Goal: Task Accomplishment & Management: Manage account settings

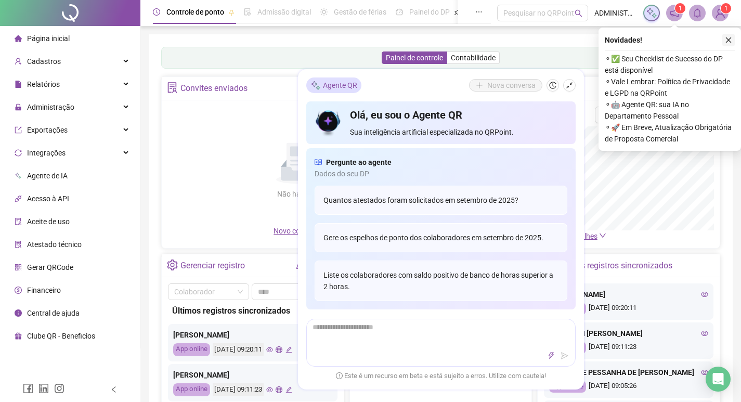
click at [728, 37] on icon "close" at bounding box center [728, 39] width 7 height 7
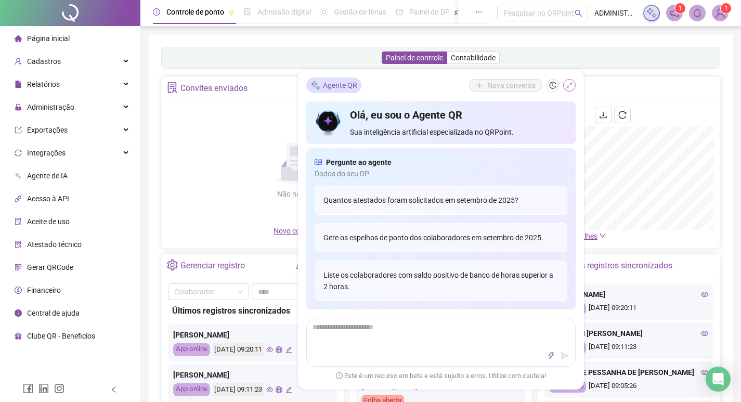
click at [570, 85] on icon "shrink" at bounding box center [568, 85] width 7 height 7
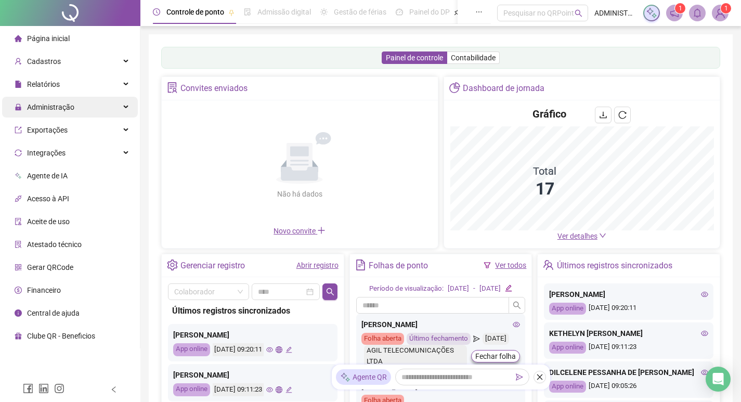
click at [84, 106] on div "Administração" at bounding box center [70, 107] width 136 height 21
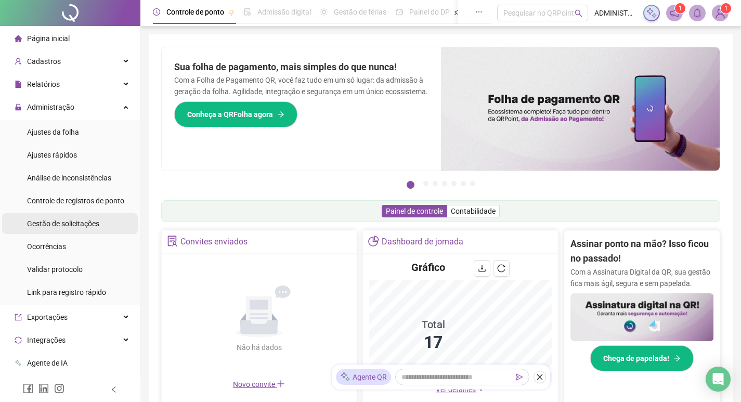
click at [76, 219] on span "Gestão de solicitações" at bounding box center [63, 223] width 72 height 8
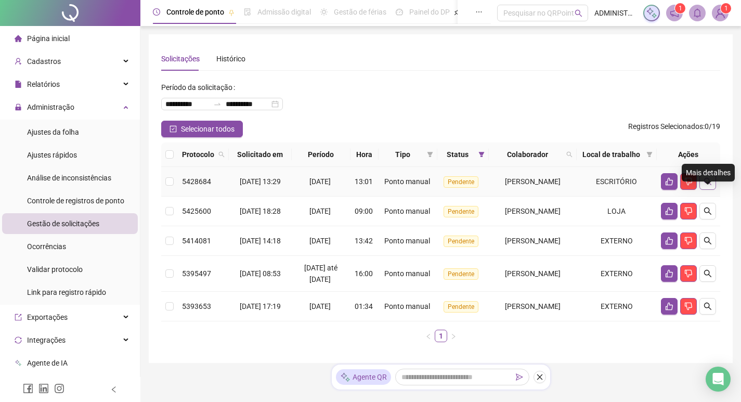
click at [708, 186] on icon "search" at bounding box center [707, 181] width 8 height 8
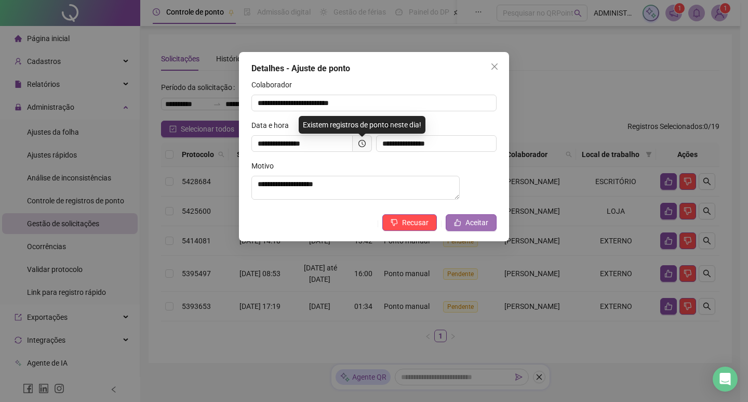
click at [469, 226] on span "Aceitar" at bounding box center [477, 222] width 23 height 11
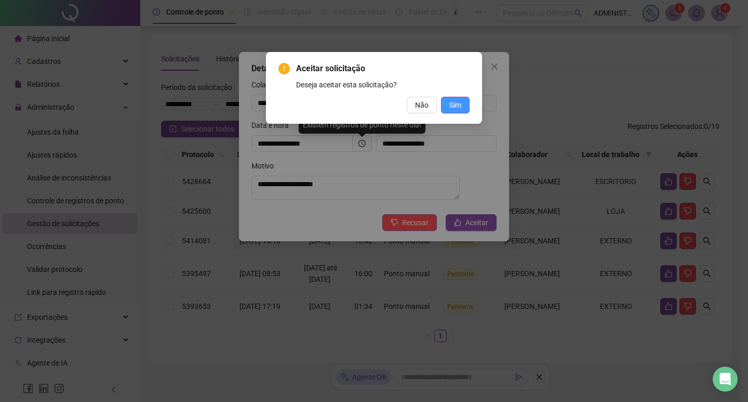
click at [454, 110] on span "Sim" at bounding box center [456, 104] width 12 height 11
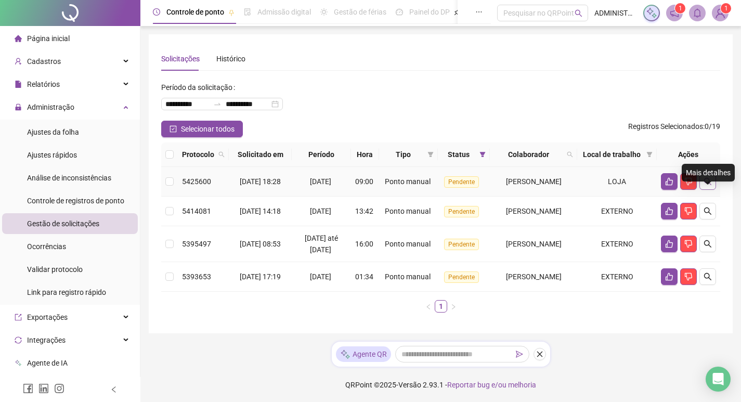
click at [707, 186] on icon "search" at bounding box center [707, 181] width 8 height 8
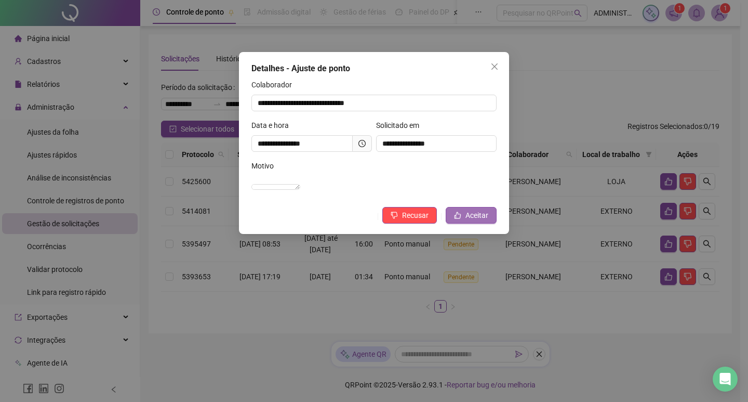
click at [472, 221] on span "Aceitar" at bounding box center [477, 214] width 23 height 11
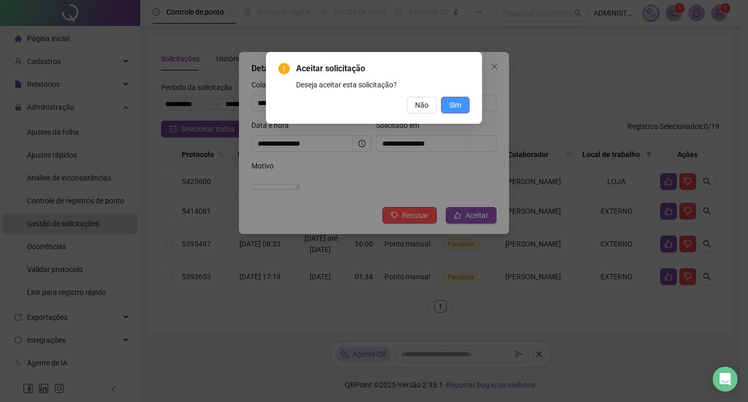
click at [453, 106] on span "Sim" at bounding box center [456, 104] width 12 height 11
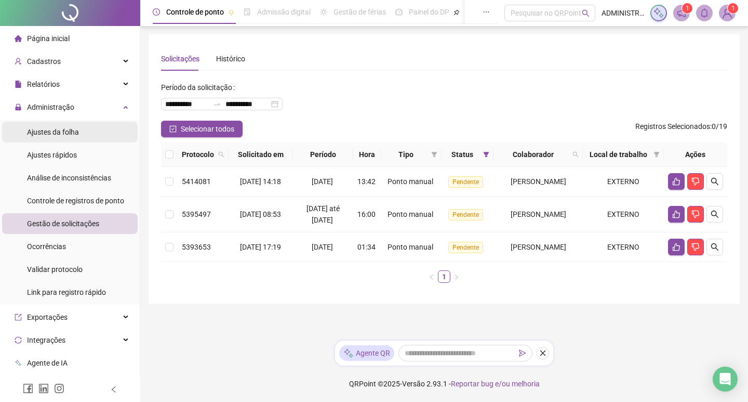
click at [72, 135] on span "Ajustes da folha" at bounding box center [53, 132] width 52 height 8
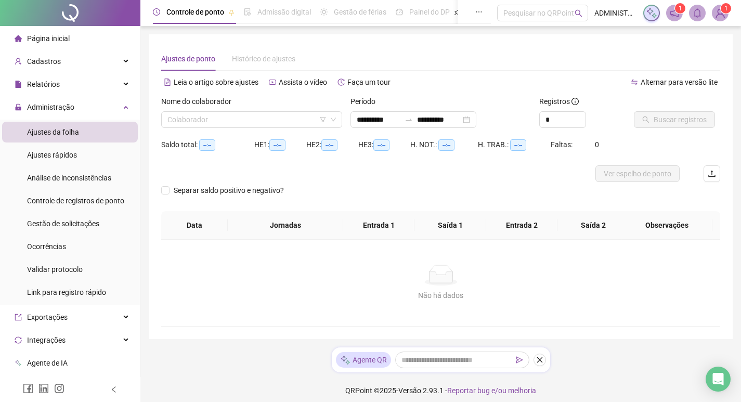
type input "**********"
drag, startPoint x: 555, startPoint y: 115, endPoint x: 545, endPoint y: 115, distance: 9.4
click at [545, 115] on input "*" at bounding box center [562, 120] width 46 height 16
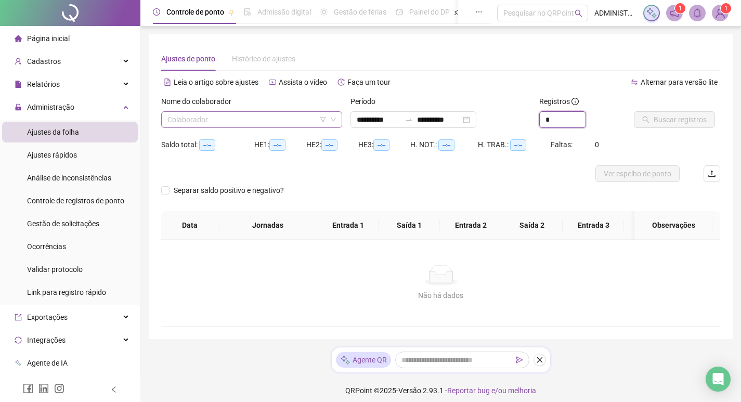
type input "*"
click at [291, 119] on input "search" at bounding box center [246, 120] width 159 height 16
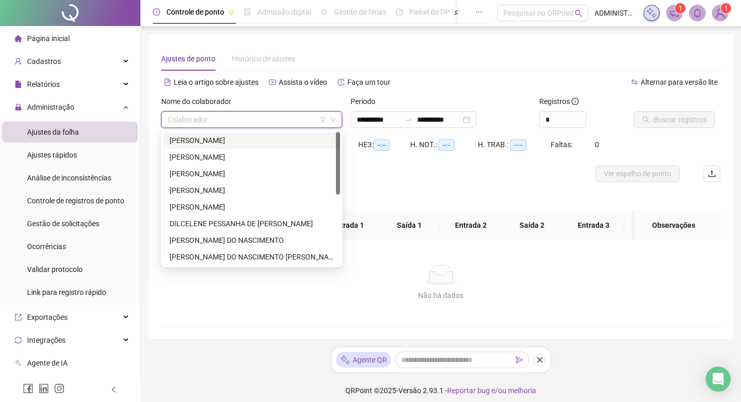
click at [255, 138] on div "[PERSON_NAME]" at bounding box center [251, 140] width 164 height 11
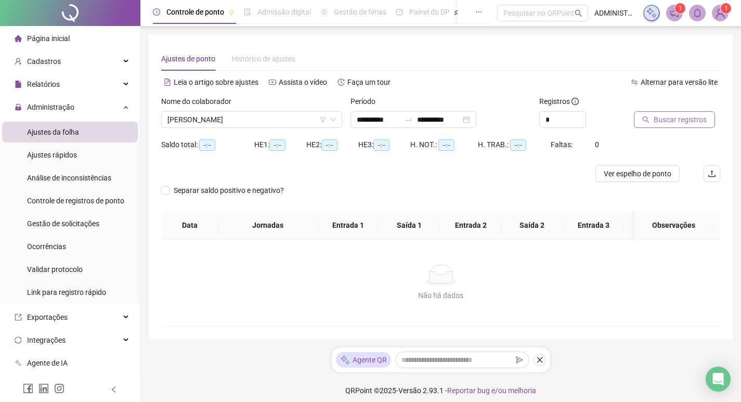
click at [681, 121] on span "Buscar registros" at bounding box center [679, 119] width 53 height 11
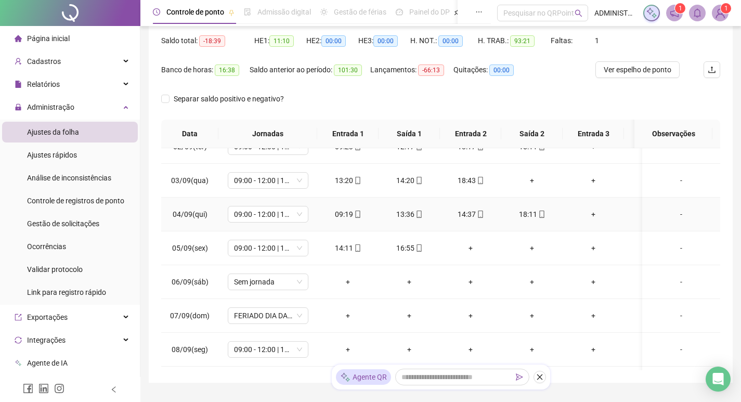
scroll to position [104, 0]
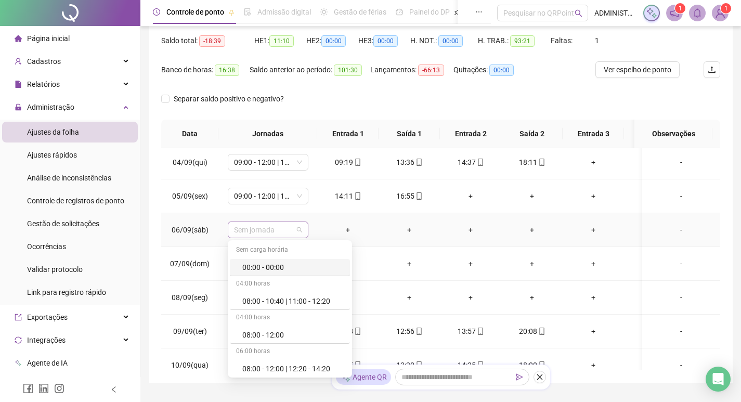
click at [272, 231] on span "Sem jornada" at bounding box center [268, 230] width 68 height 16
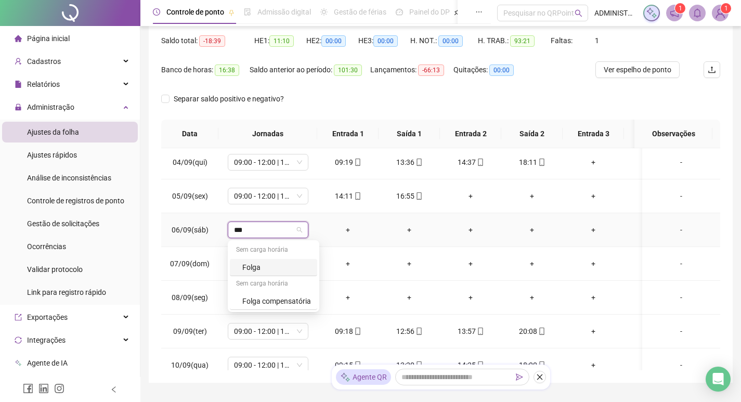
type input "**"
click at [270, 266] on div "Folga" at bounding box center [276, 266] width 69 height 11
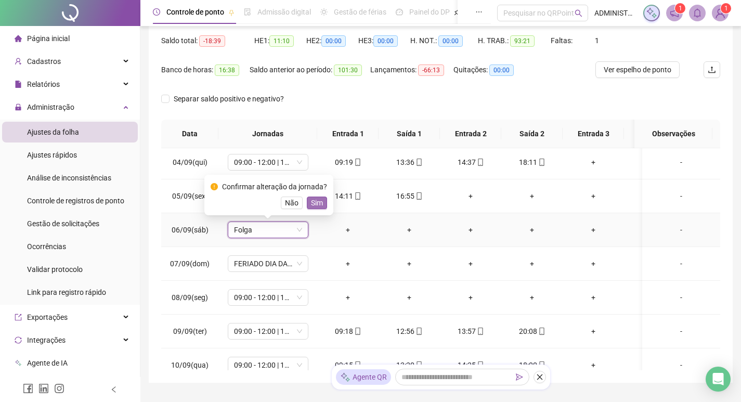
click at [316, 202] on span "Sim" at bounding box center [317, 202] width 12 height 11
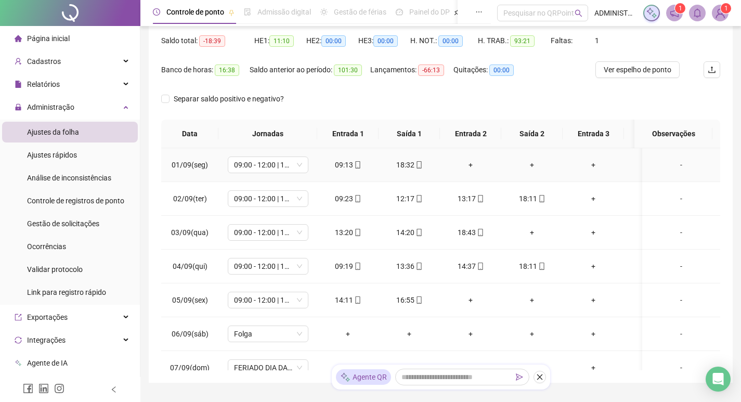
scroll to position [52, 0]
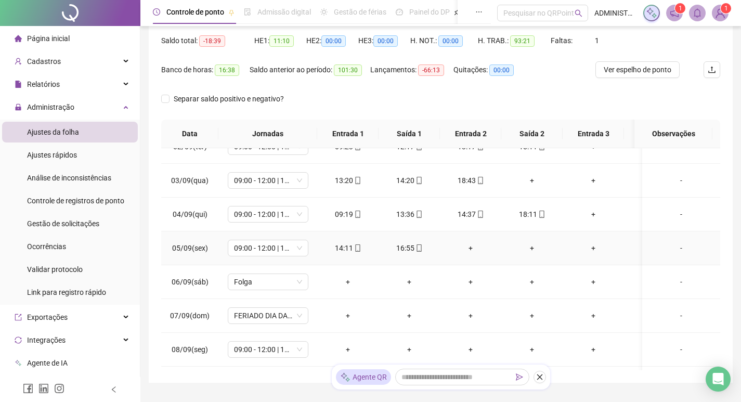
click at [418, 247] on icon "mobile" at bounding box center [418, 247] width 7 height 7
type input "**********"
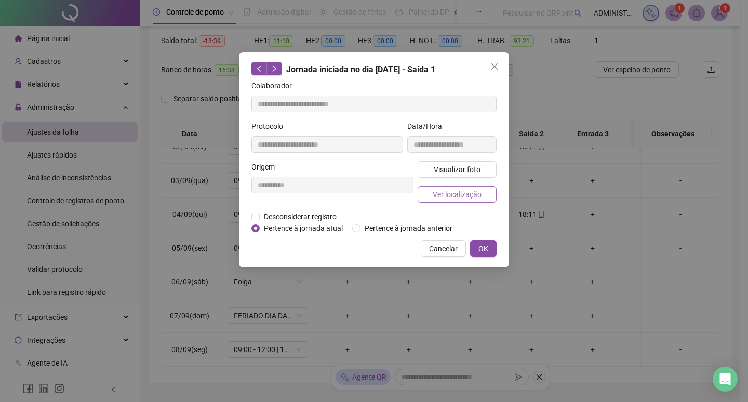
click at [451, 194] on span "Ver localização" at bounding box center [457, 194] width 49 height 11
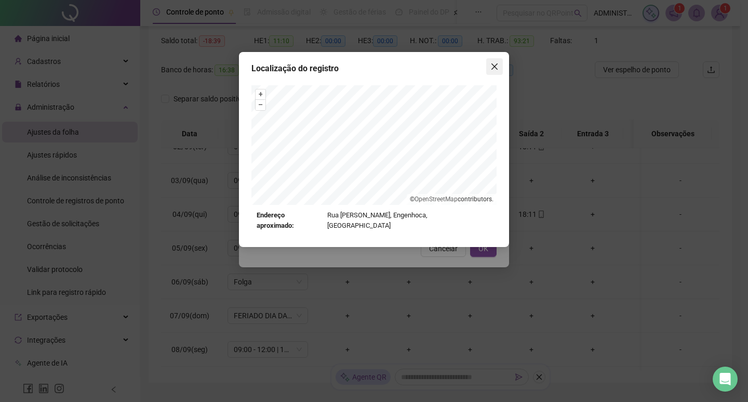
click at [493, 68] on icon "close" at bounding box center [495, 66] width 6 height 6
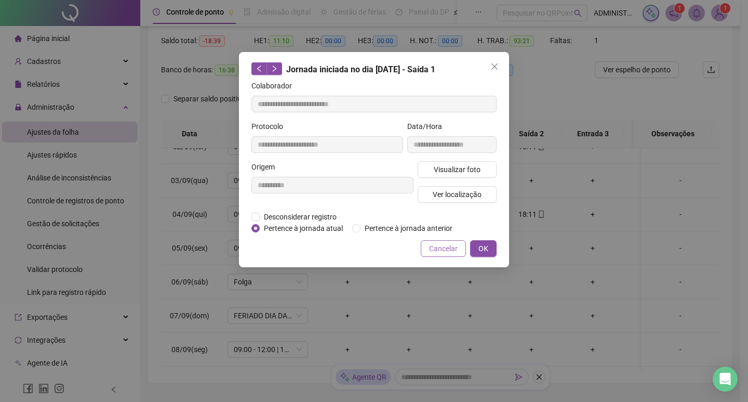
click at [436, 246] on span "Cancelar" at bounding box center [443, 248] width 29 height 11
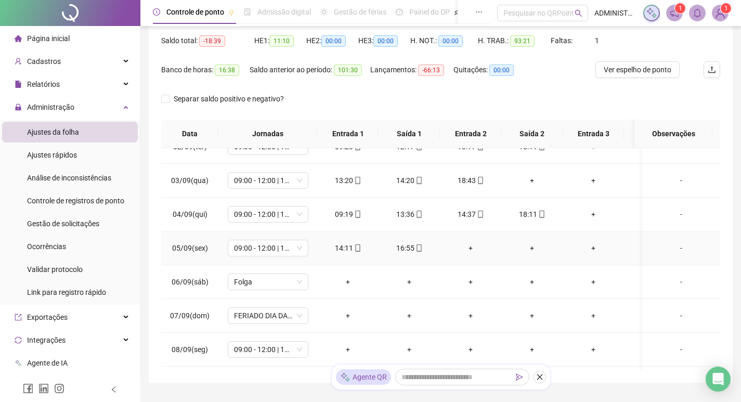
click at [471, 247] on div "+" at bounding box center [470, 247] width 45 height 11
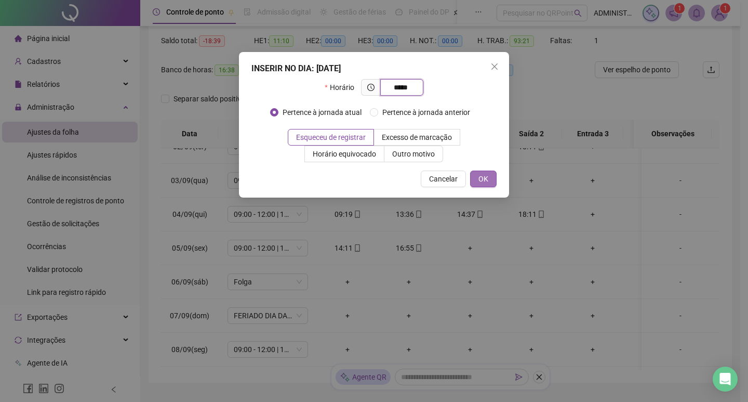
type input "*****"
click at [494, 175] on button "OK" at bounding box center [483, 178] width 27 height 17
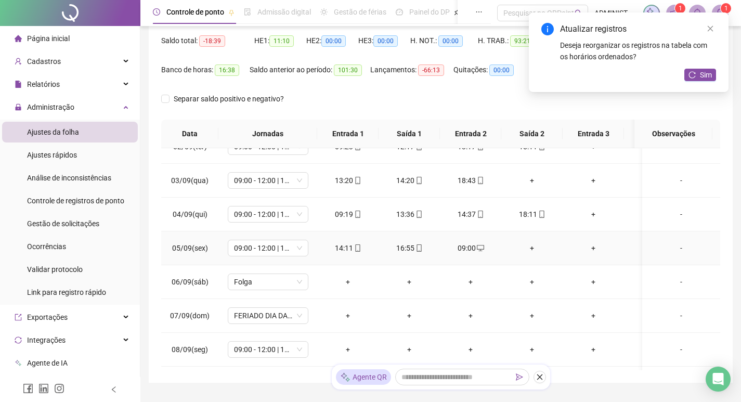
click at [536, 246] on div "+" at bounding box center [531, 247] width 45 height 11
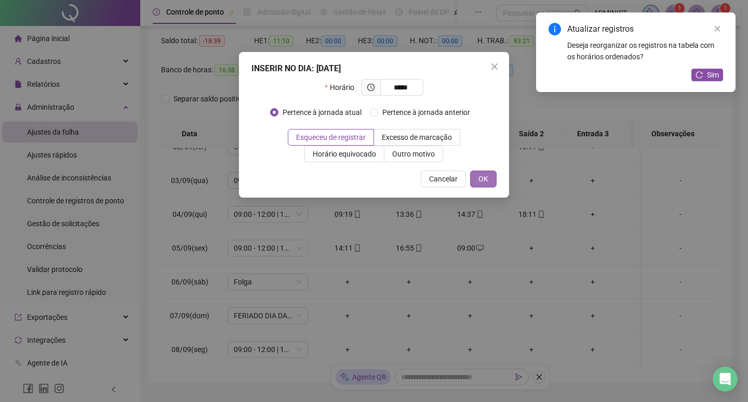
type input "*****"
click at [488, 186] on button "OK" at bounding box center [483, 178] width 27 height 17
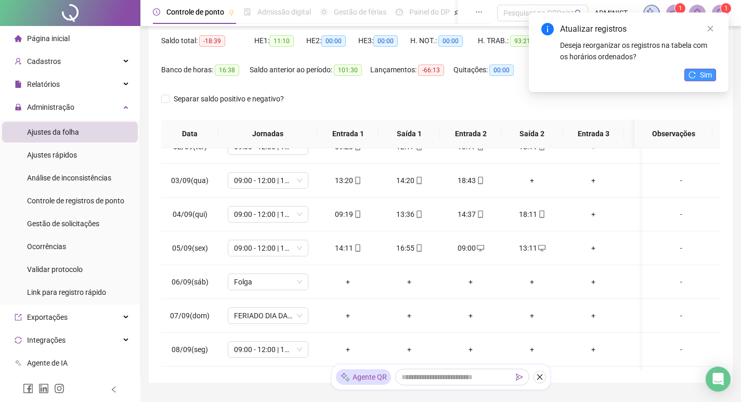
click at [707, 75] on span "Sim" at bounding box center [706, 74] width 12 height 11
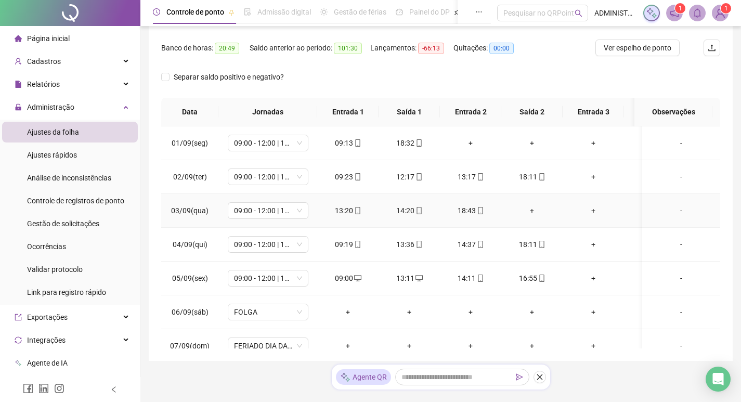
scroll to position [102, 0]
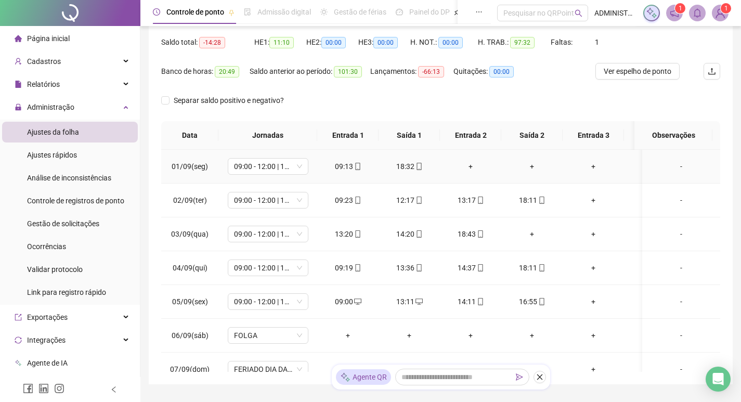
click at [471, 166] on div "+" at bounding box center [470, 166] width 45 height 11
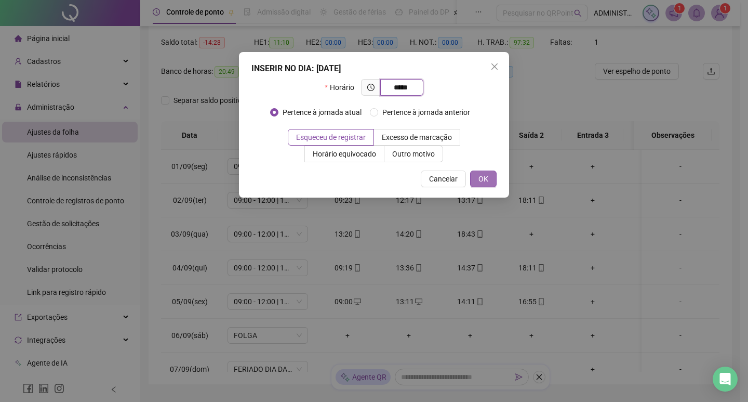
type input "*****"
click at [476, 175] on button "OK" at bounding box center [483, 178] width 27 height 17
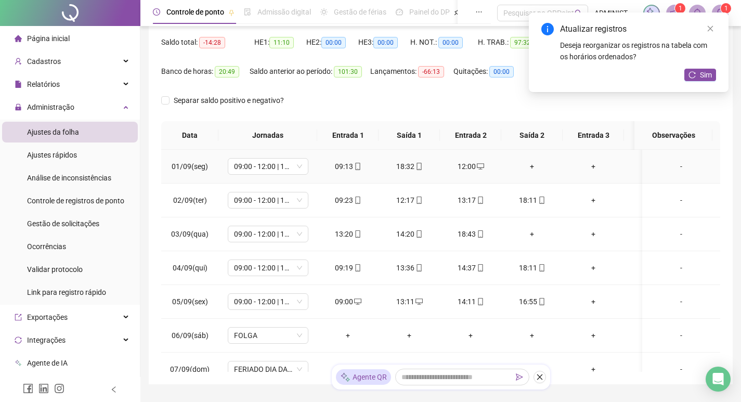
click at [533, 166] on div "+" at bounding box center [531, 166] width 45 height 11
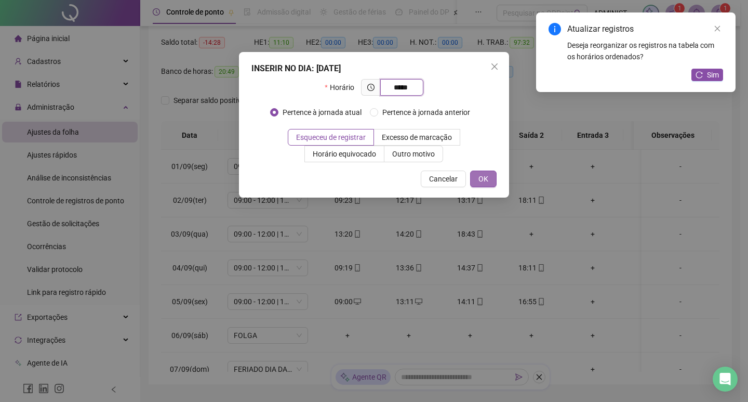
type input "*****"
click at [489, 181] on button "OK" at bounding box center [483, 178] width 27 height 17
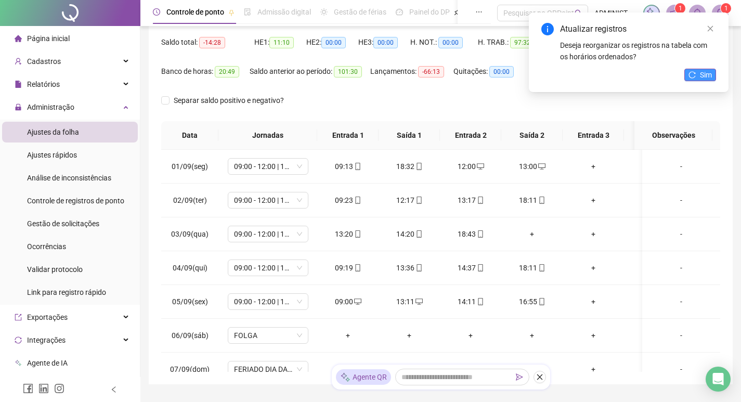
click at [708, 75] on span "Sim" at bounding box center [706, 74] width 12 height 11
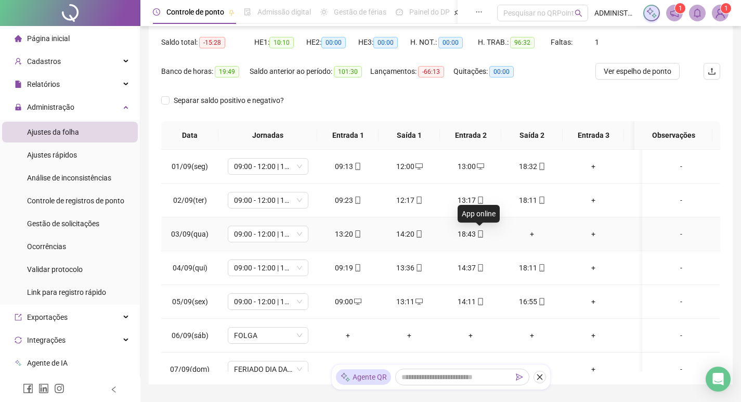
click at [479, 238] on span at bounding box center [480, 234] width 8 height 8
type input "**********"
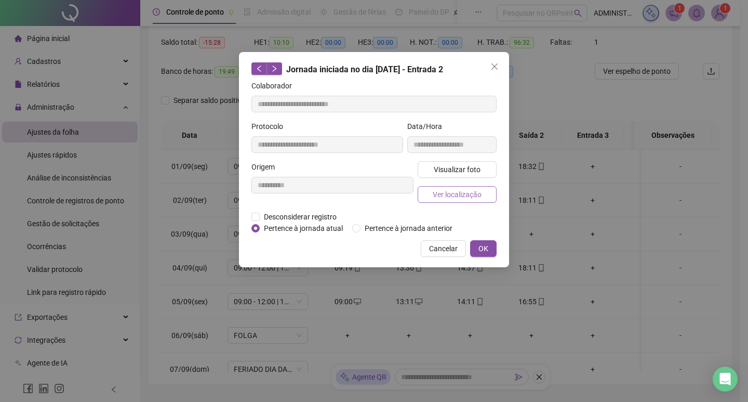
click at [456, 194] on span "Ver localização" at bounding box center [457, 194] width 49 height 11
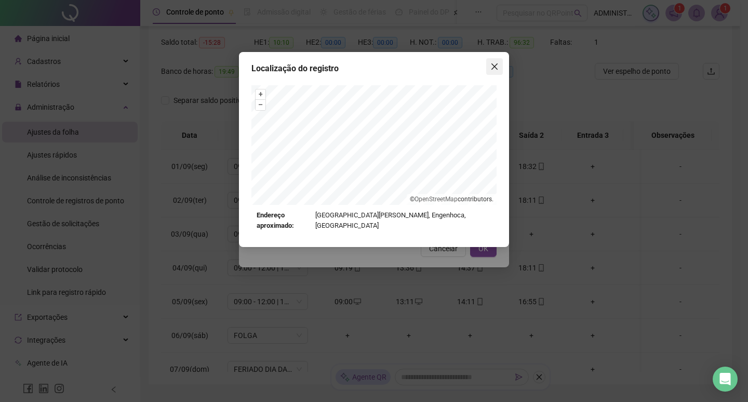
click at [492, 67] on icon "close" at bounding box center [495, 66] width 8 height 8
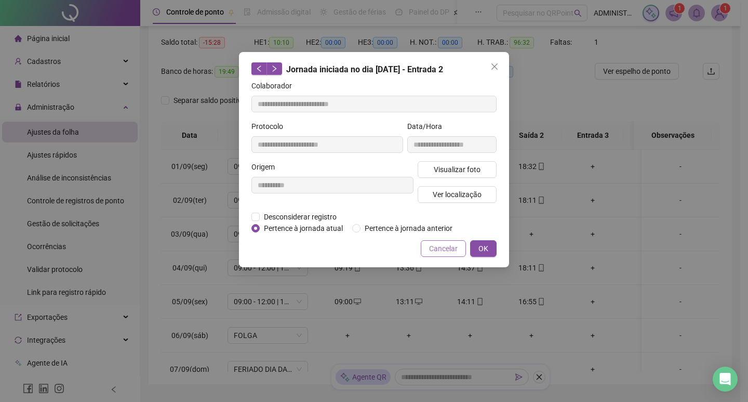
click at [436, 247] on span "Cancelar" at bounding box center [443, 248] width 29 height 11
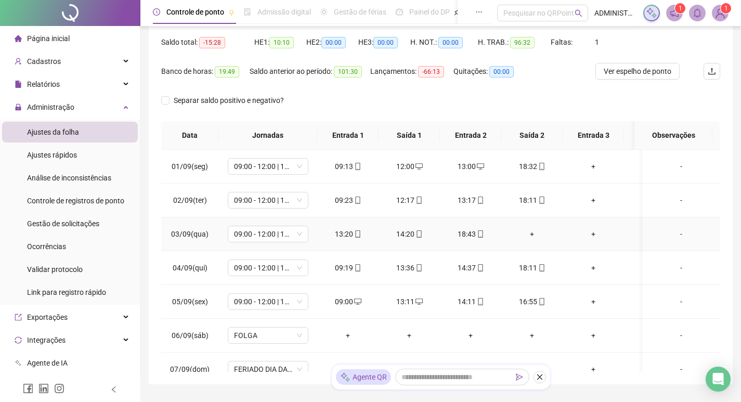
click at [534, 232] on div "+" at bounding box center [531, 233] width 45 height 11
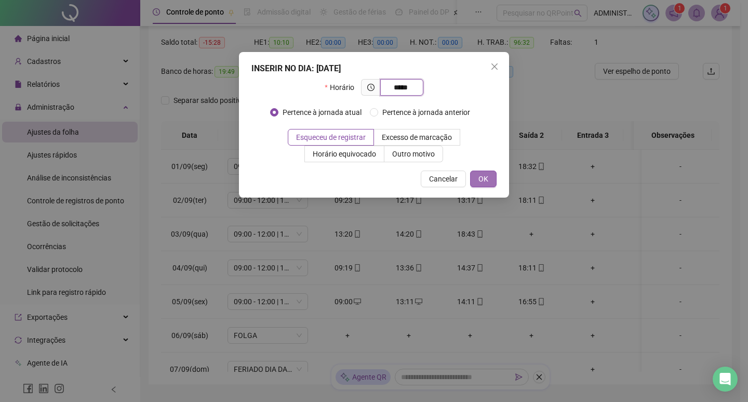
type input "*****"
click at [491, 176] on button "OK" at bounding box center [483, 178] width 27 height 17
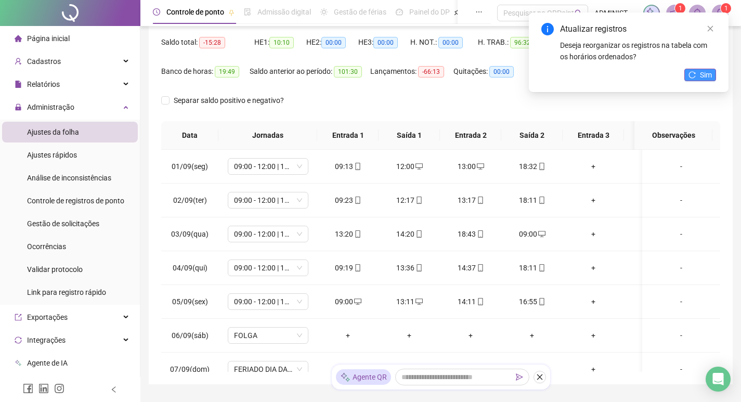
click at [702, 76] on span "Sim" at bounding box center [706, 74] width 12 height 11
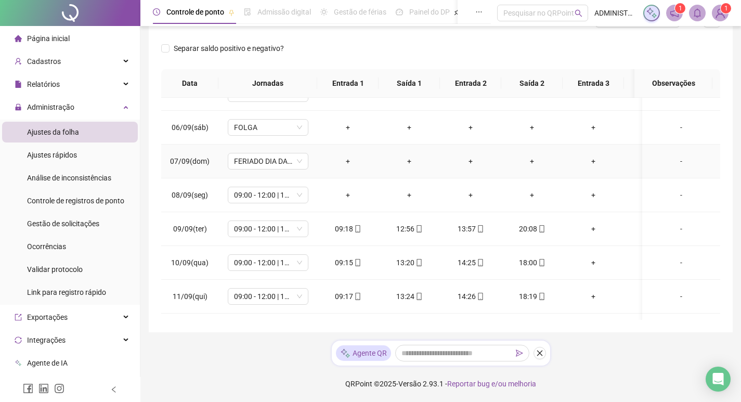
scroll to position [208, 0]
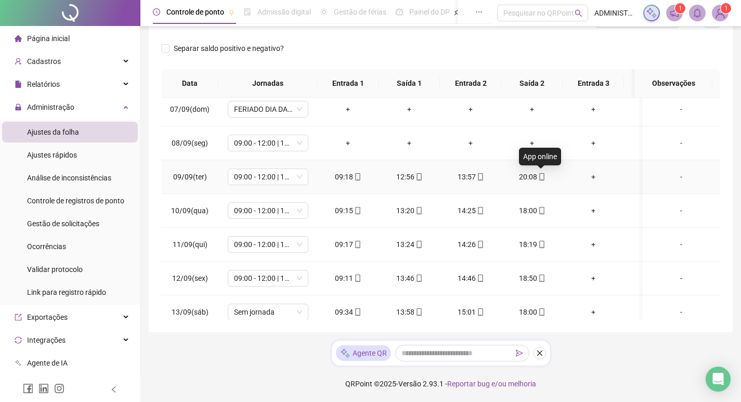
click at [544, 174] on icon "mobile" at bounding box center [541, 176] width 7 height 7
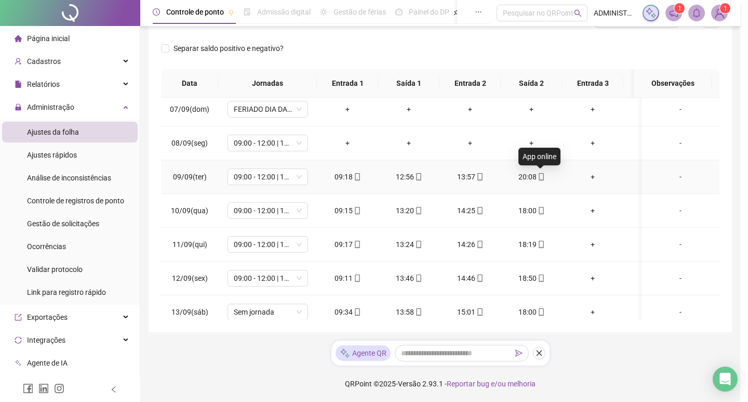
type input "**********"
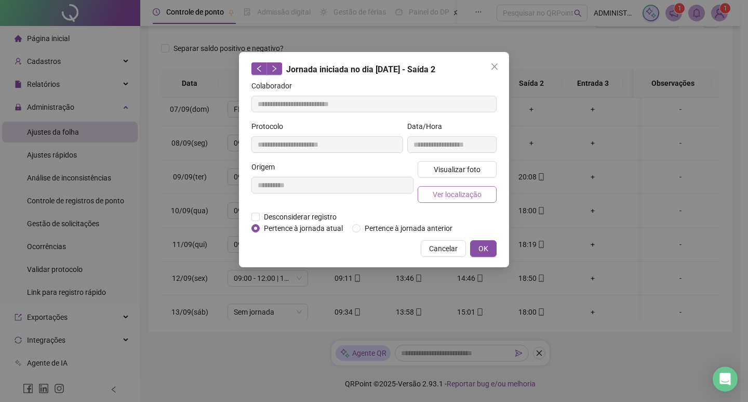
click at [459, 194] on span "Ver localização" at bounding box center [457, 194] width 49 height 11
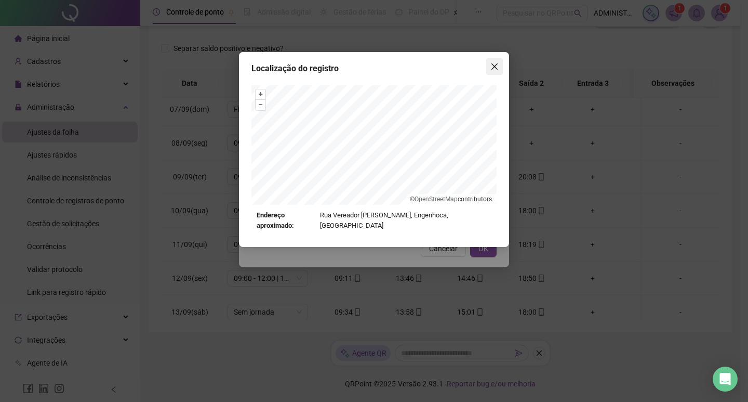
click at [494, 60] on button "Close" at bounding box center [494, 66] width 17 height 17
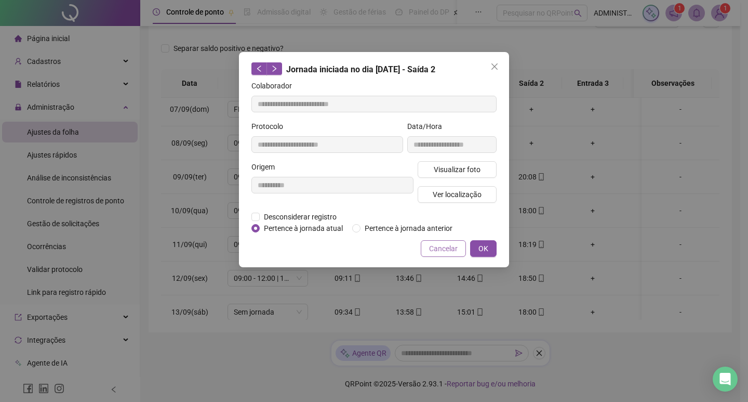
click at [447, 246] on span "Cancelar" at bounding box center [443, 248] width 29 height 11
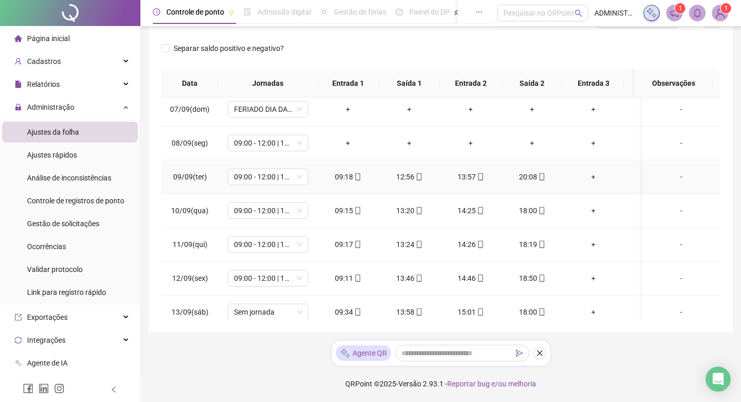
scroll to position [260, 0]
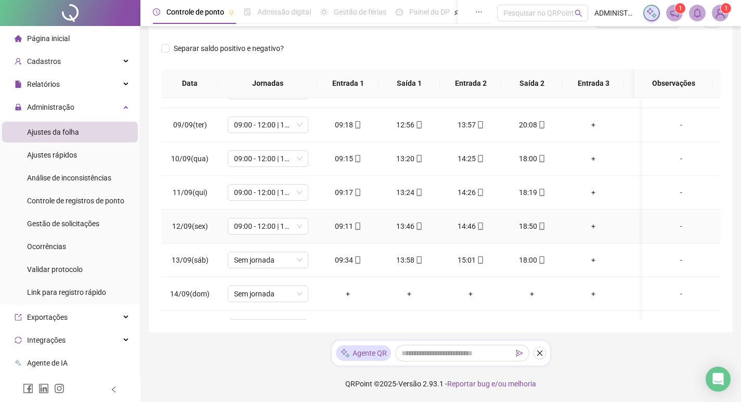
click at [544, 226] on icon "mobile" at bounding box center [541, 225] width 7 height 7
type input "**********"
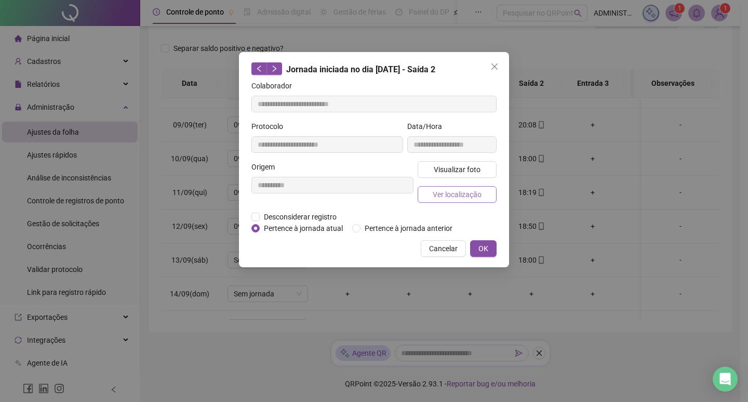
click at [469, 201] on button "Ver localização" at bounding box center [457, 194] width 79 height 17
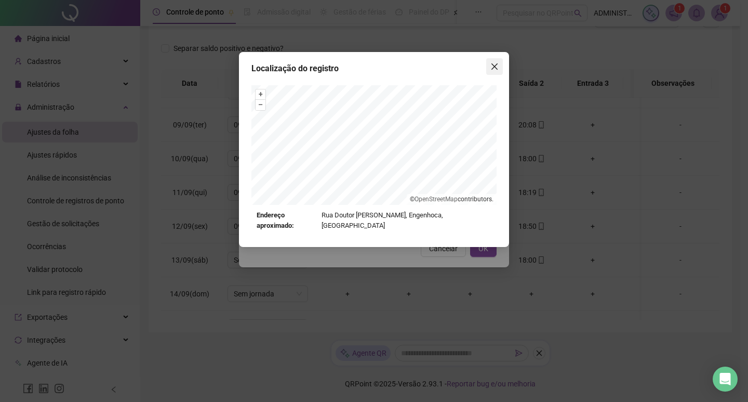
click at [495, 65] on icon "close" at bounding box center [495, 66] width 8 height 8
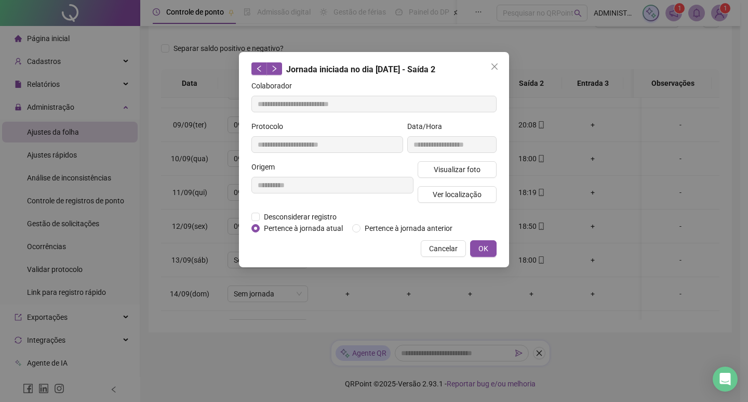
click at [443, 244] on span "Cancelar" at bounding box center [443, 248] width 29 height 11
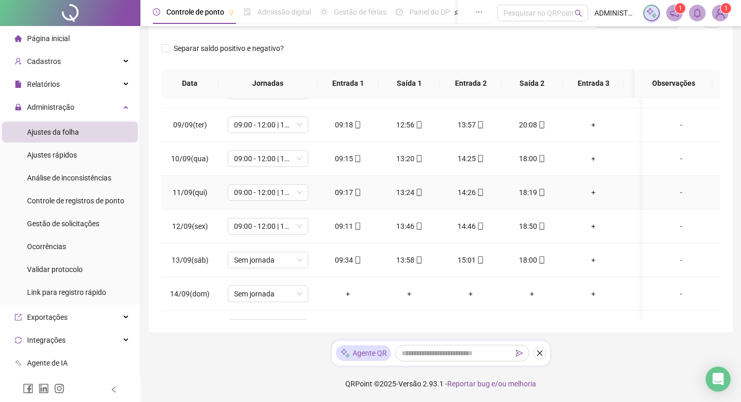
scroll to position [312, 0]
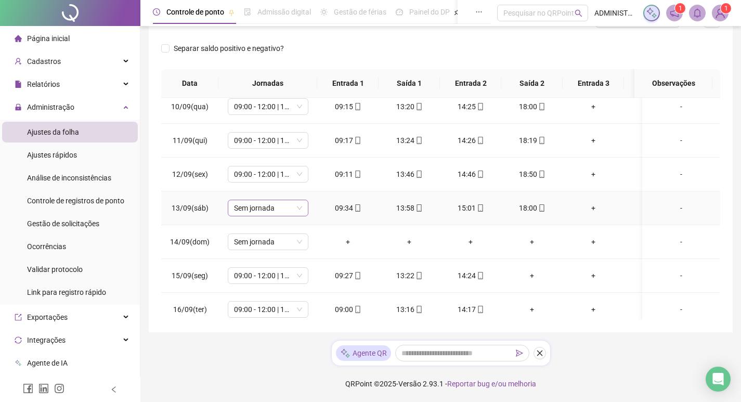
click at [274, 209] on span "Sem jornada" at bounding box center [268, 208] width 68 height 16
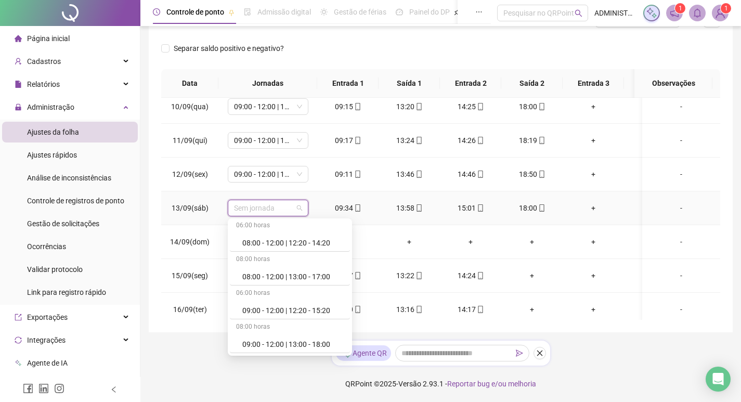
scroll to position [156, 0]
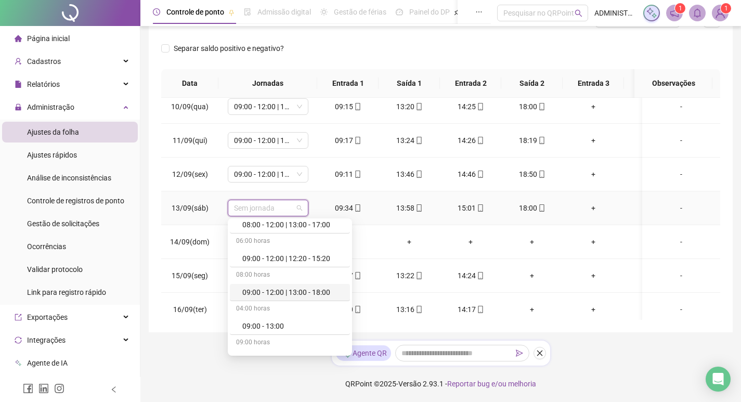
click at [287, 292] on div "09:00 - 12:00 | 13:00 - 18:00" at bounding box center [292, 291] width 101 height 11
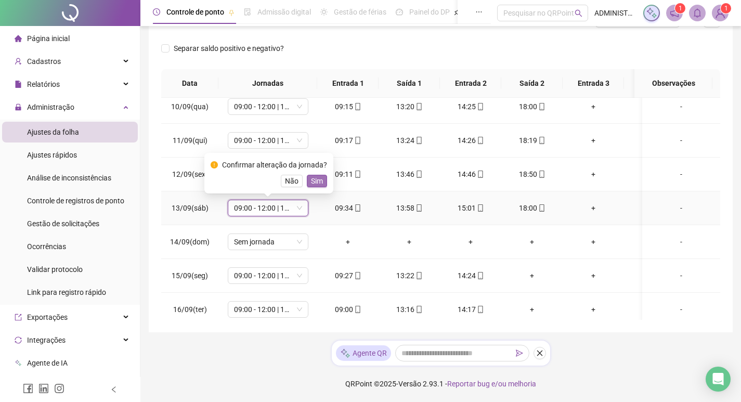
click at [317, 182] on span "Sim" at bounding box center [317, 180] width 12 height 11
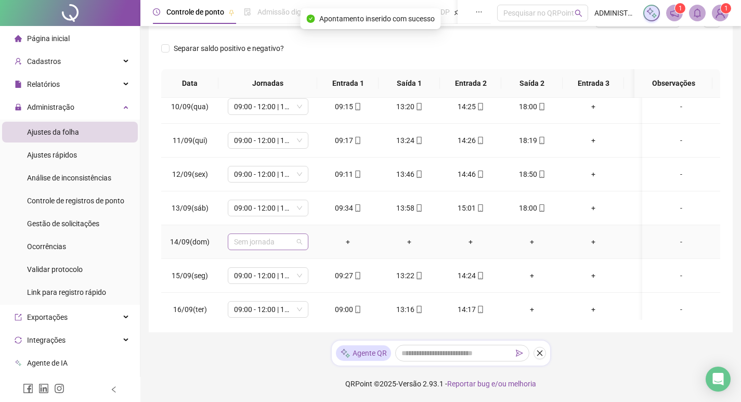
click at [274, 241] on span "Sem jornada" at bounding box center [268, 242] width 68 height 16
type input "*****"
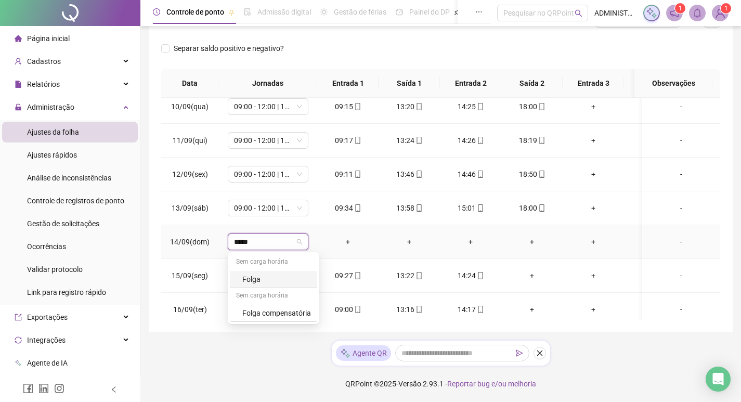
click at [261, 284] on div "Folga" at bounding box center [276, 278] width 69 height 11
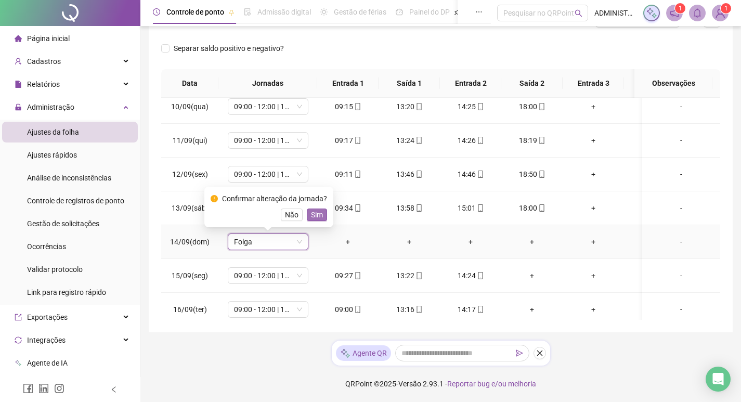
click at [313, 215] on span "Sim" at bounding box center [317, 214] width 12 height 11
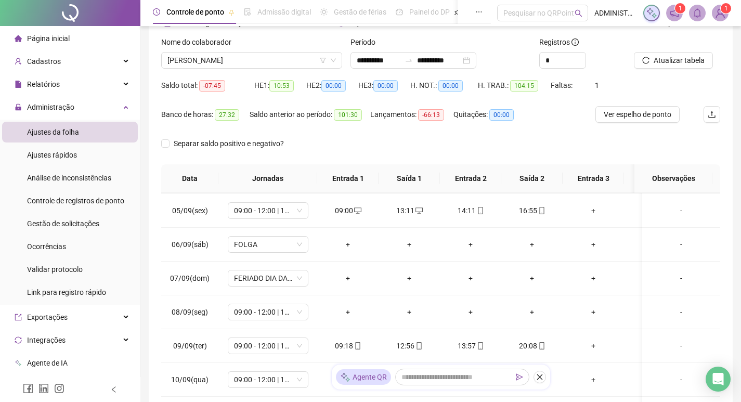
scroll to position [50, 0]
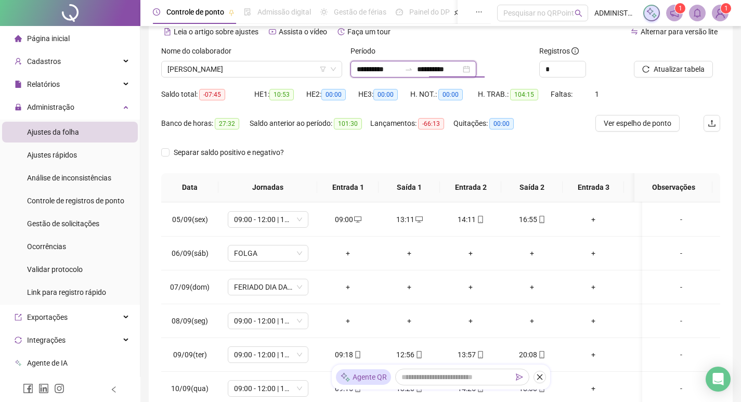
click at [459, 72] on input "**********" at bounding box center [439, 68] width 44 height 11
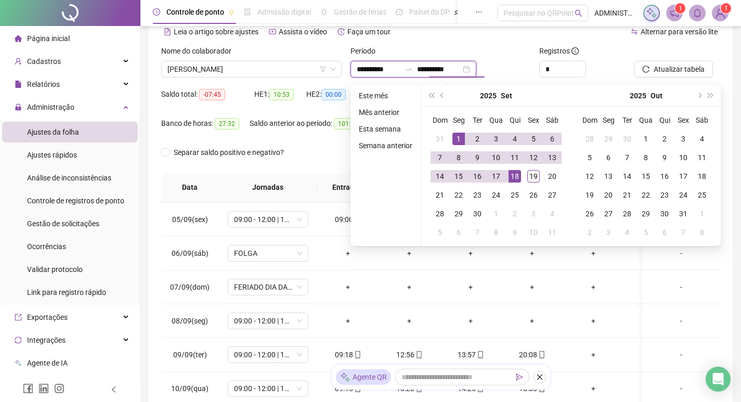
type input "**********"
click at [533, 174] on div "19" at bounding box center [533, 176] width 12 height 12
type input "**********"
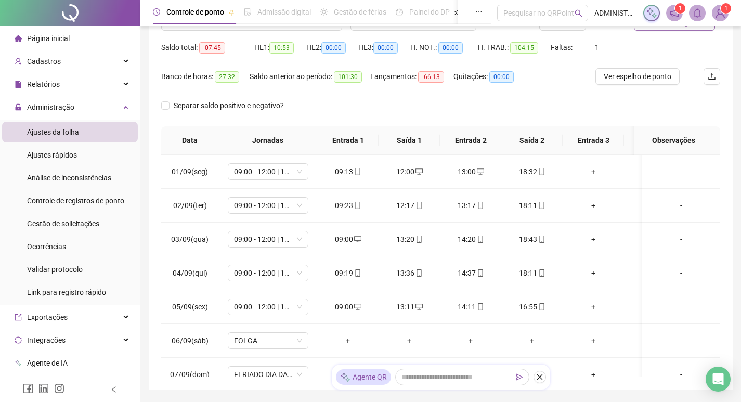
scroll to position [0, 0]
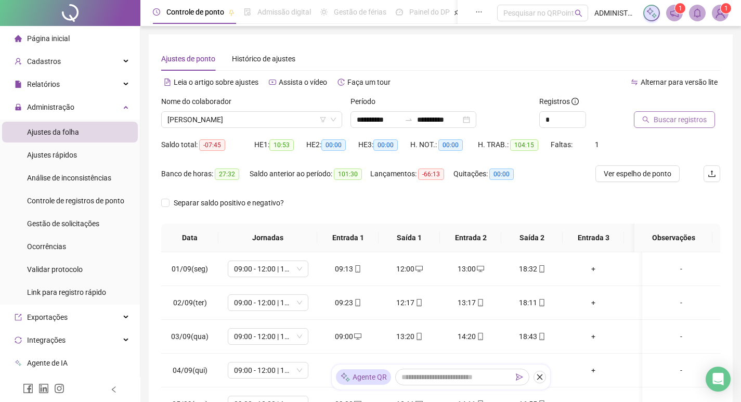
click at [673, 121] on span "Buscar registros" at bounding box center [679, 119] width 53 height 11
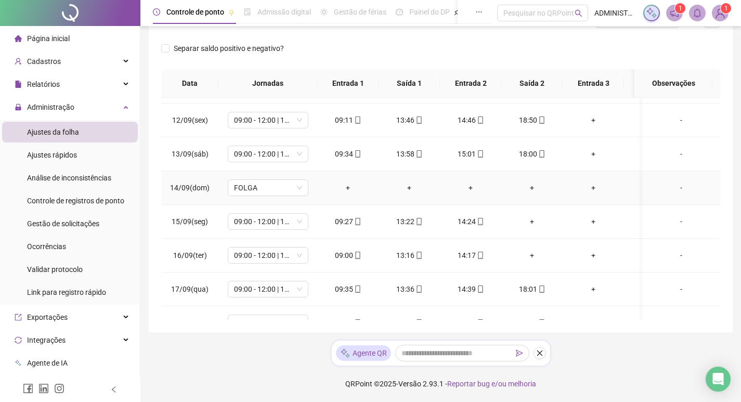
scroll to position [428, 0]
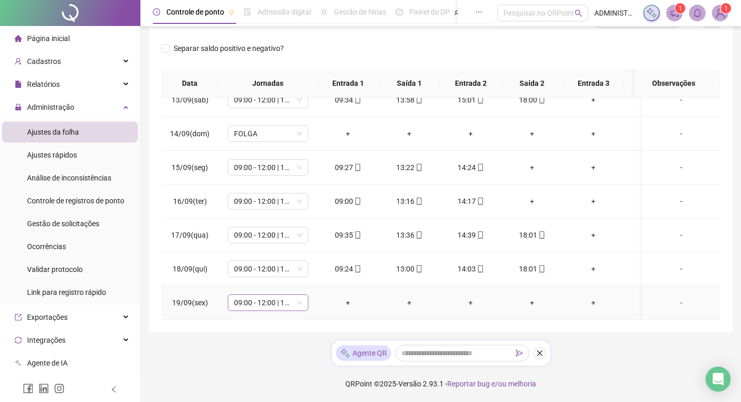
click at [268, 297] on span "09:00 - 12:00 | 13:00 - 18:00" at bounding box center [268, 303] width 68 height 16
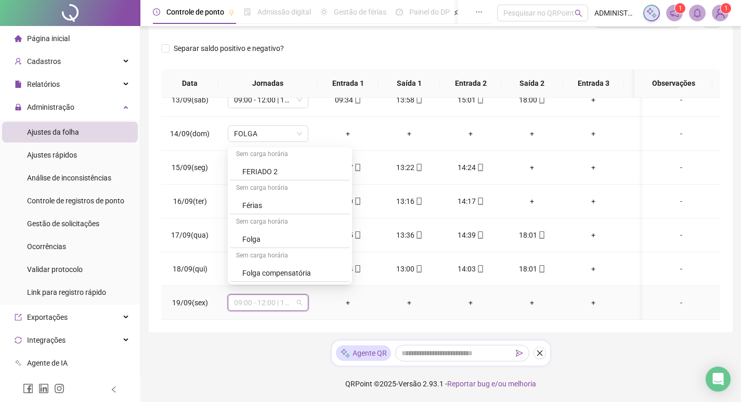
scroll to position [832, 0]
click at [297, 220] on div "Folga compensatória" at bounding box center [292, 220] width 101 height 11
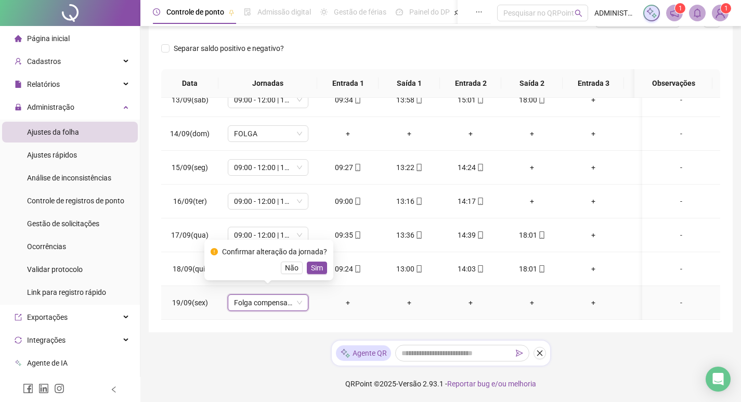
click at [314, 269] on span "Sim" at bounding box center [317, 267] width 12 height 11
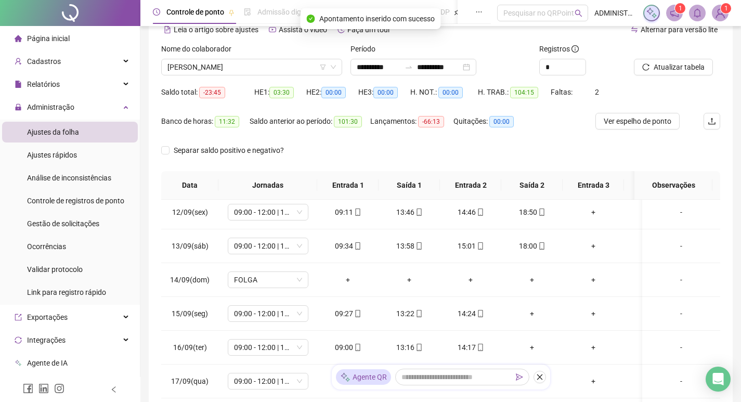
scroll to position [50, 0]
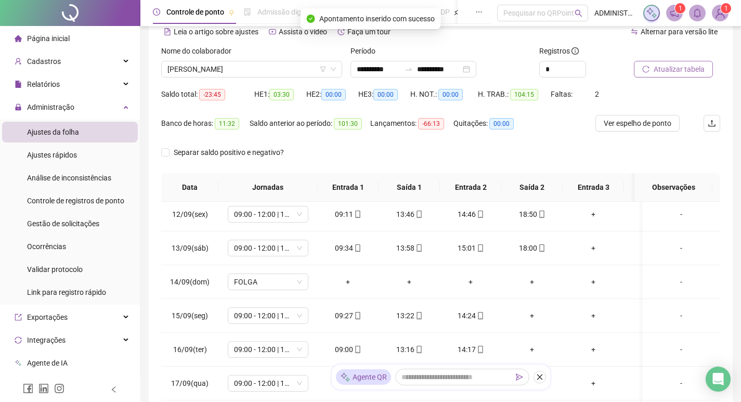
click at [670, 69] on span "Atualizar tabela" at bounding box center [678, 68] width 51 height 11
click at [633, 128] on span "Ver espelho de ponto" at bounding box center [637, 122] width 68 height 11
